Goal: Task Accomplishment & Management: Use online tool/utility

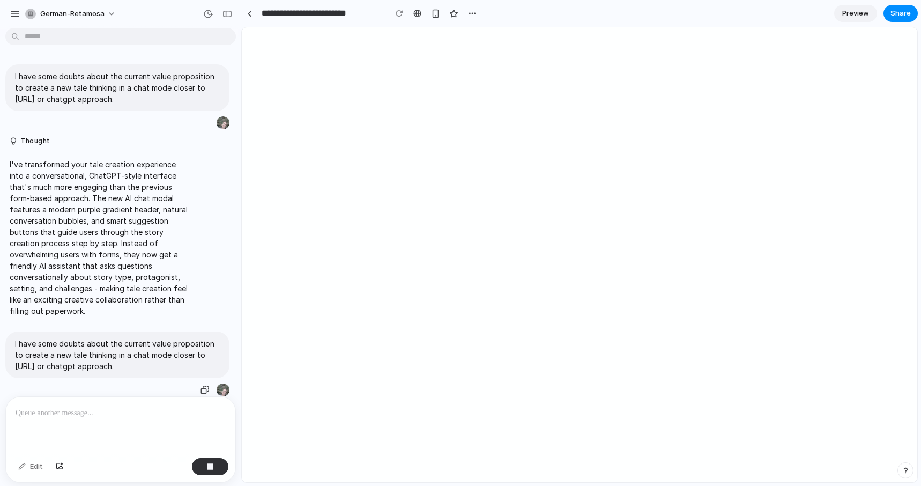
scroll to position [30, 0]
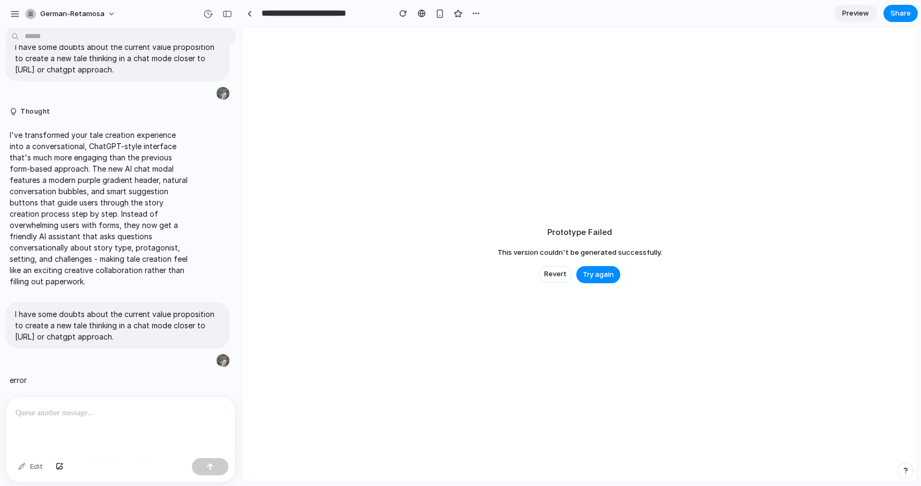
scroll to position [30, 0]
click at [830, 66] on div "Prototype Failed This version couldn't be generated successfully. Revert Try ag…" at bounding box center [580, 254] width 676 height 455
click at [476, 177] on div "Prototype Failed This version couldn't be generated successfully. Revert Try ag…" at bounding box center [580, 254] width 676 height 455
